Goal: Obtain resource: Obtain resource

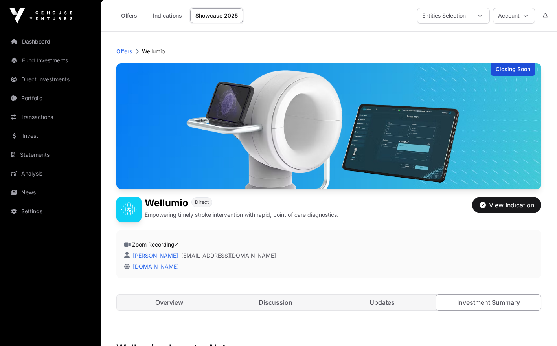
scroll to position [818, 0]
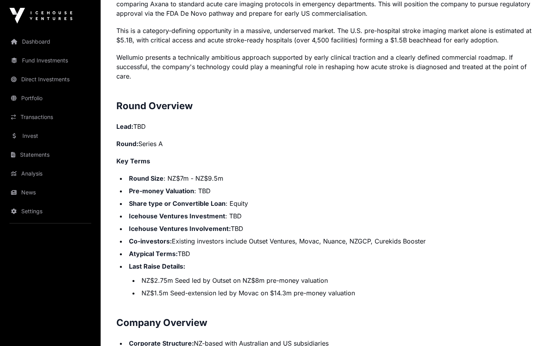
click at [28, 141] on link "Invest" at bounding box center [50, 135] width 88 height 17
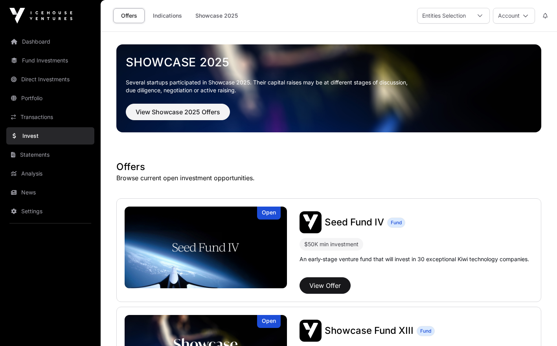
click at [57, 151] on link "Statements" at bounding box center [50, 154] width 88 height 17
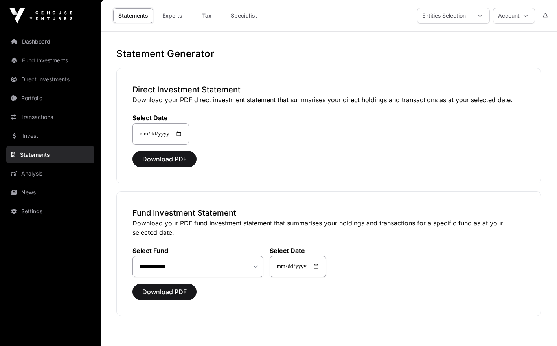
click at [45, 142] on link "Invest" at bounding box center [50, 135] width 88 height 17
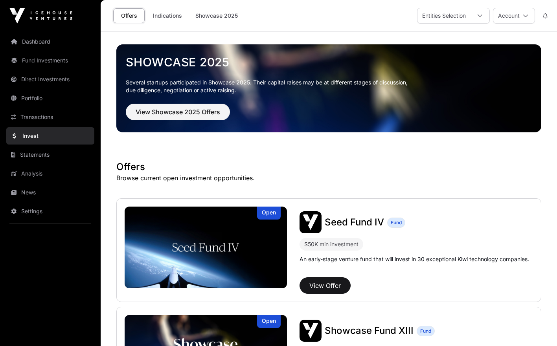
click at [53, 114] on link "Transactions" at bounding box center [50, 116] width 88 height 17
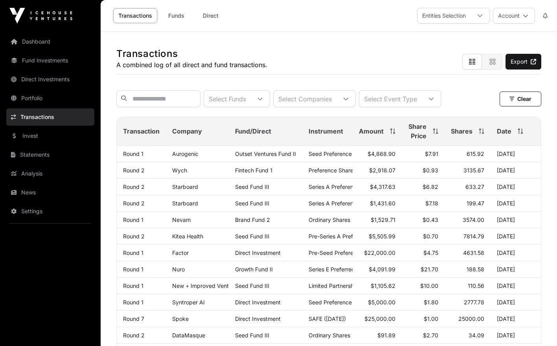
click at [66, 97] on link "Portfolio" at bounding box center [50, 98] width 88 height 17
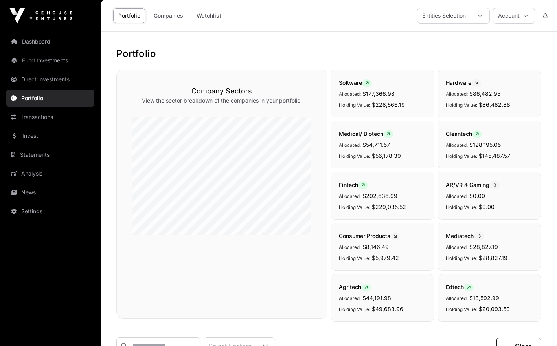
click at [51, 154] on link "Statements" at bounding box center [50, 154] width 88 height 17
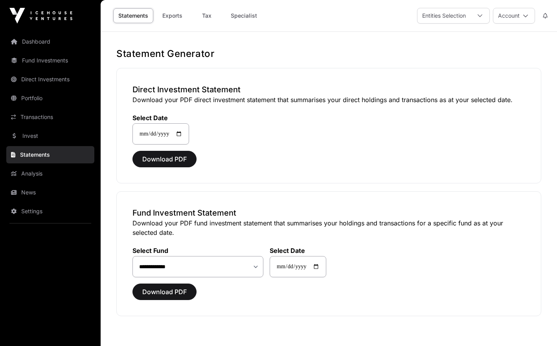
click at [233, 16] on link "Specialist" at bounding box center [243, 15] width 37 height 15
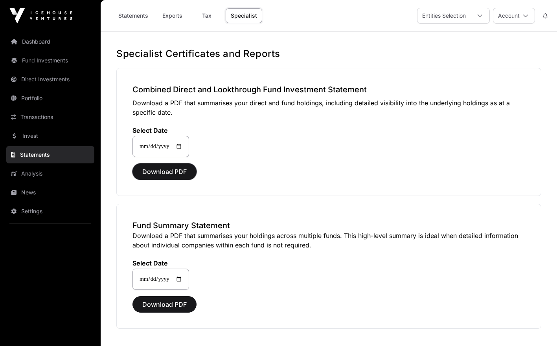
click at [174, 176] on span "Download PDF" at bounding box center [164, 171] width 44 height 9
click at [209, 14] on link "Tax" at bounding box center [206, 15] width 31 height 15
select select
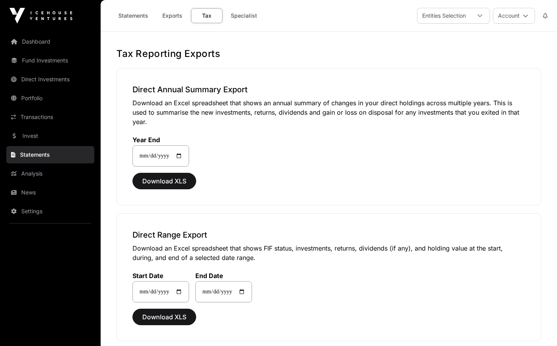
click at [175, 14] on link "Exports" at bounding box center [171, 15] width 31 height 15
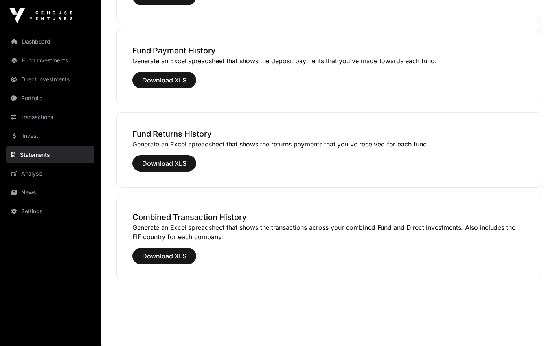
scroll to position [548, 0]
click at [177, 251] on button "Download XLS" at bounding box center [164, 255] width 64 height 16
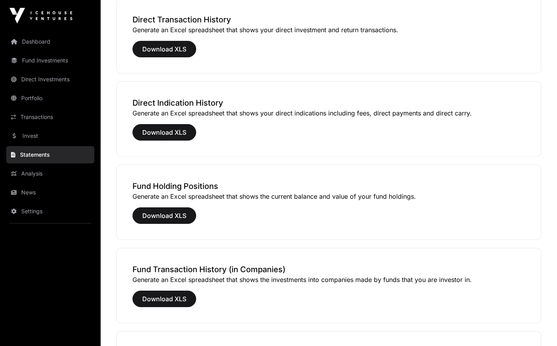
scroll to position [0, 0]
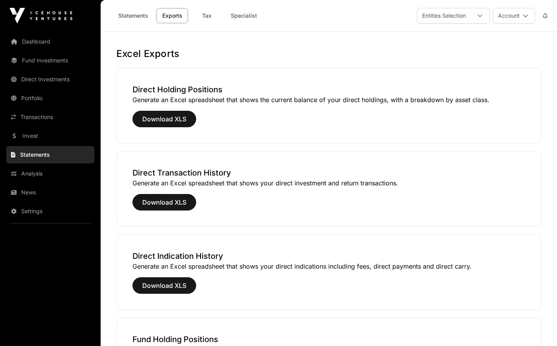
click at [135, 13] on link "Statements" at bounding box center [133, 15] width 40 height 15
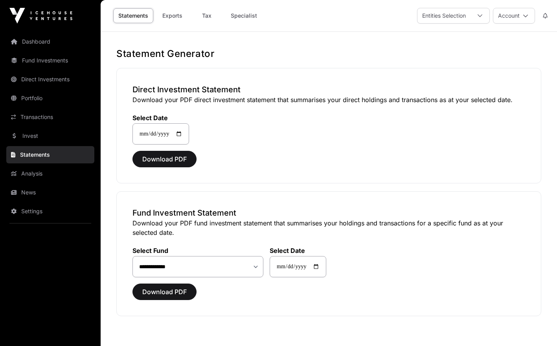
click at [61, 136] on link "Invest" at bounding box center [50, 135] width 88 height 17
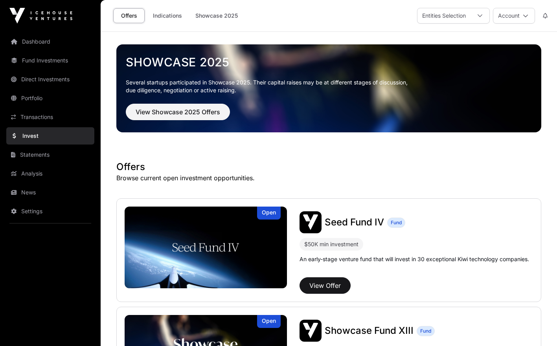
click at [60, 112] on link "Transactions" at bounding box center [50, 116] width 88 height 17
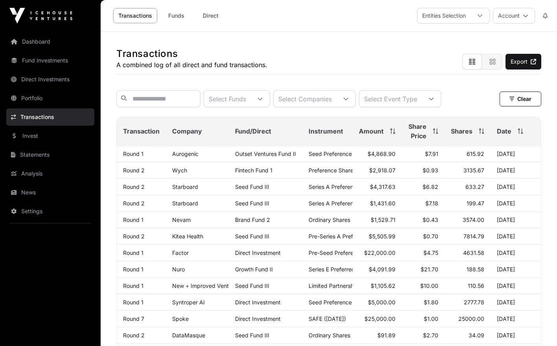
click at [57, 101] on link "Portfolio" at bounding box center [50, 98] width 88 height 17
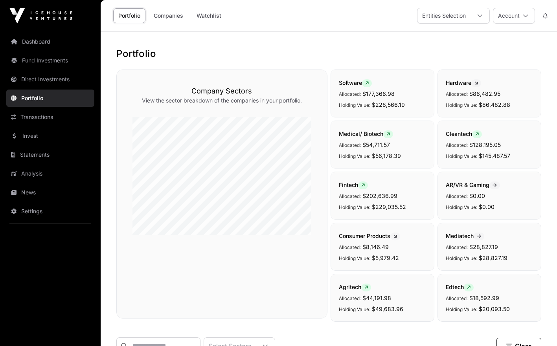
click at [59, 80] on link "Direct Investments" at bounding box center [50, 79] width 88 height 17
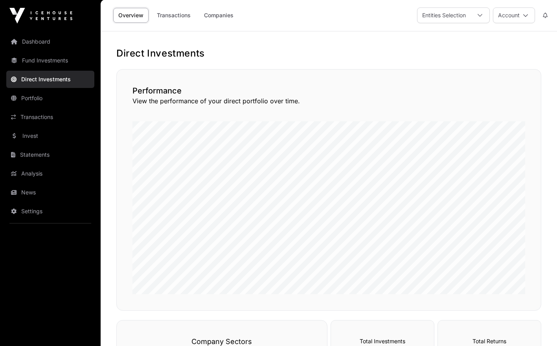
scroll to position [1, 0]
click at [60, 62] on link "Fund Investments" at bounding box center [50, 60] width 88 height 17
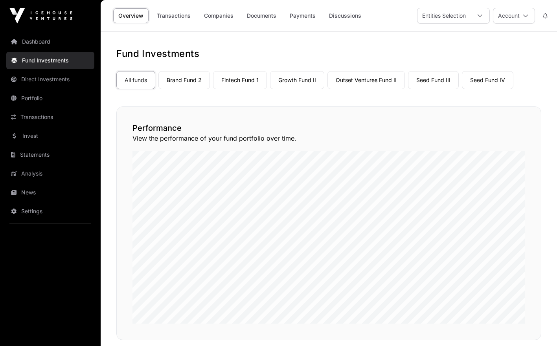
click at [260, 18] on link "Documents" at bounding box center [262, 15] width 40 height 15
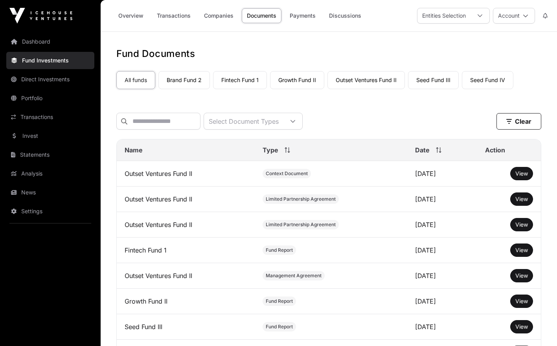
click at [295, 124] on icon at bounding box center [292, 121] width 5 height 5
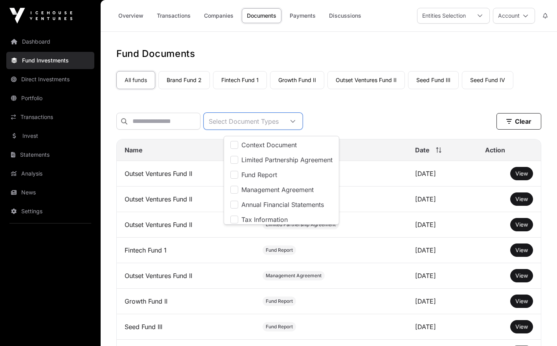
scroll to position [8, 5]
click at [308, 157] on span "Limited Partnership Agreement" at bounding box center [286, 160] width 91 height 6
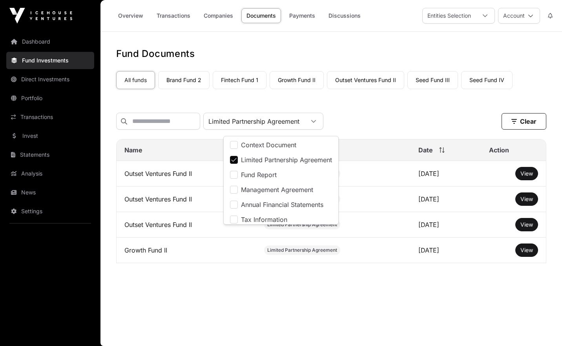
click at [280, 187] on span "Management Agreement" at bounding box center [277, 190] width 72 height 6
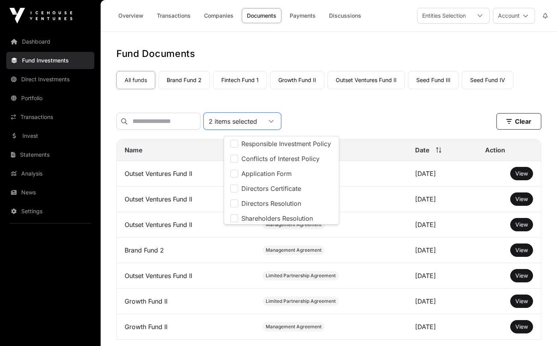
scroll to position [108, 0]
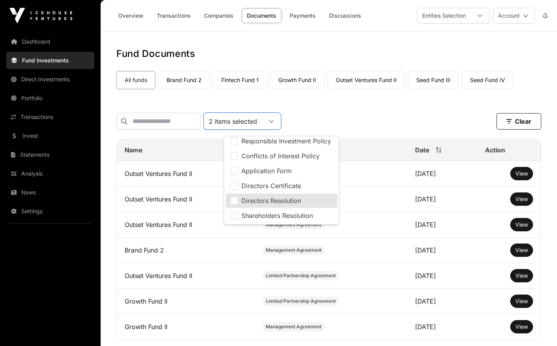
click at [366, 126] on div "2 items selected Clear" at bounding box center [328, 121] width 425 height 17
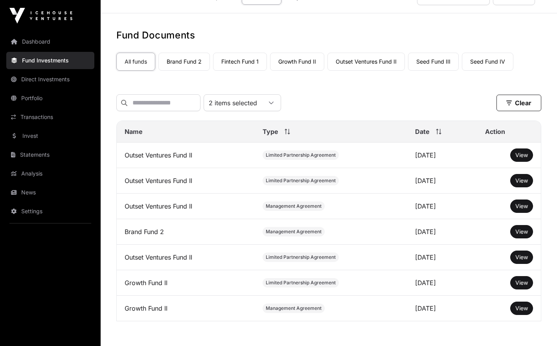
scroll to position [13, 0]
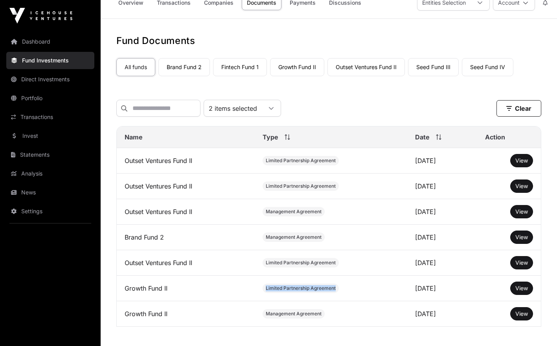
drag, startPoint x: 330, startPoint y: 293, endPoint x: 253, endPoint y: 296, distance: 76.6
click at [254, 296] on td "Limited Partnership Agreement" at bounding box center [330, 289] width 152 height 26
copy span "Limited Partnership Agreement"
click at [515, 291] on span "View" at bounding box center [521, 288] width 13 height 7
